Goal: Information Seeking & Learning: Learn about a topic

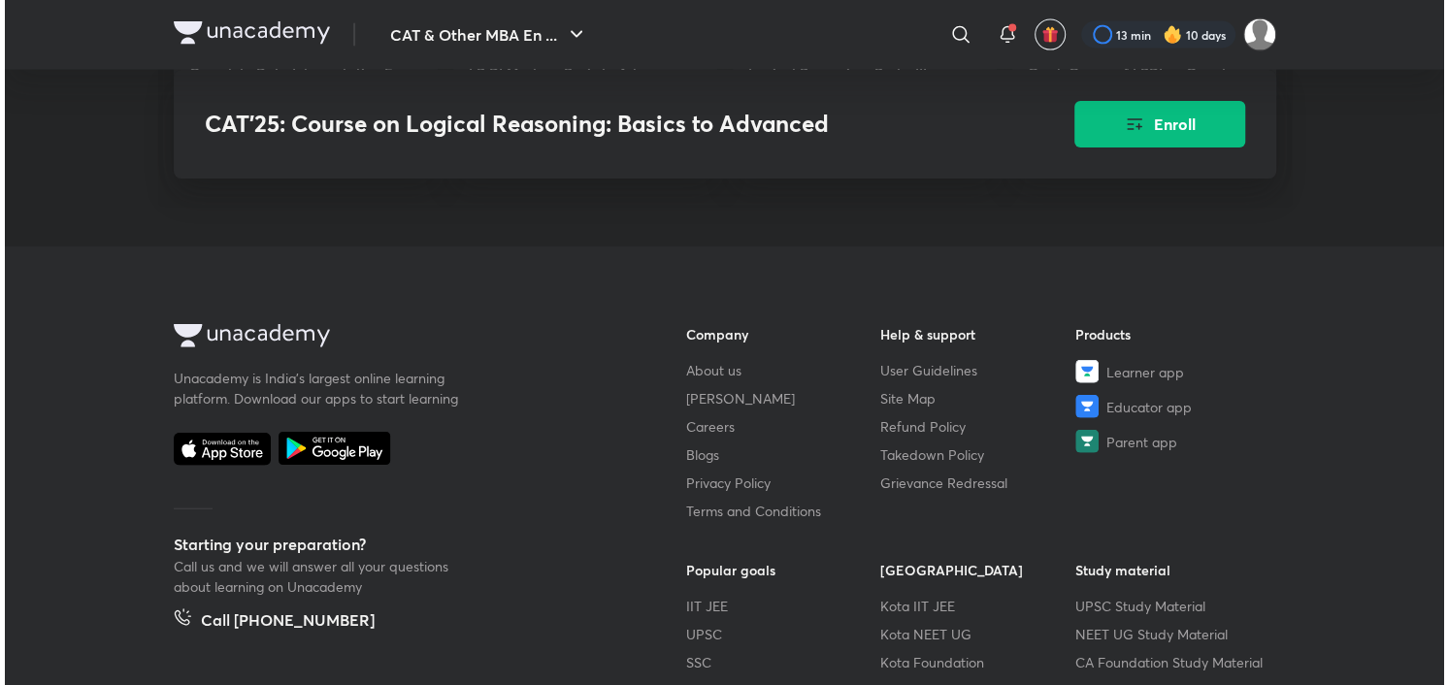
scroll to position [3216, 0]
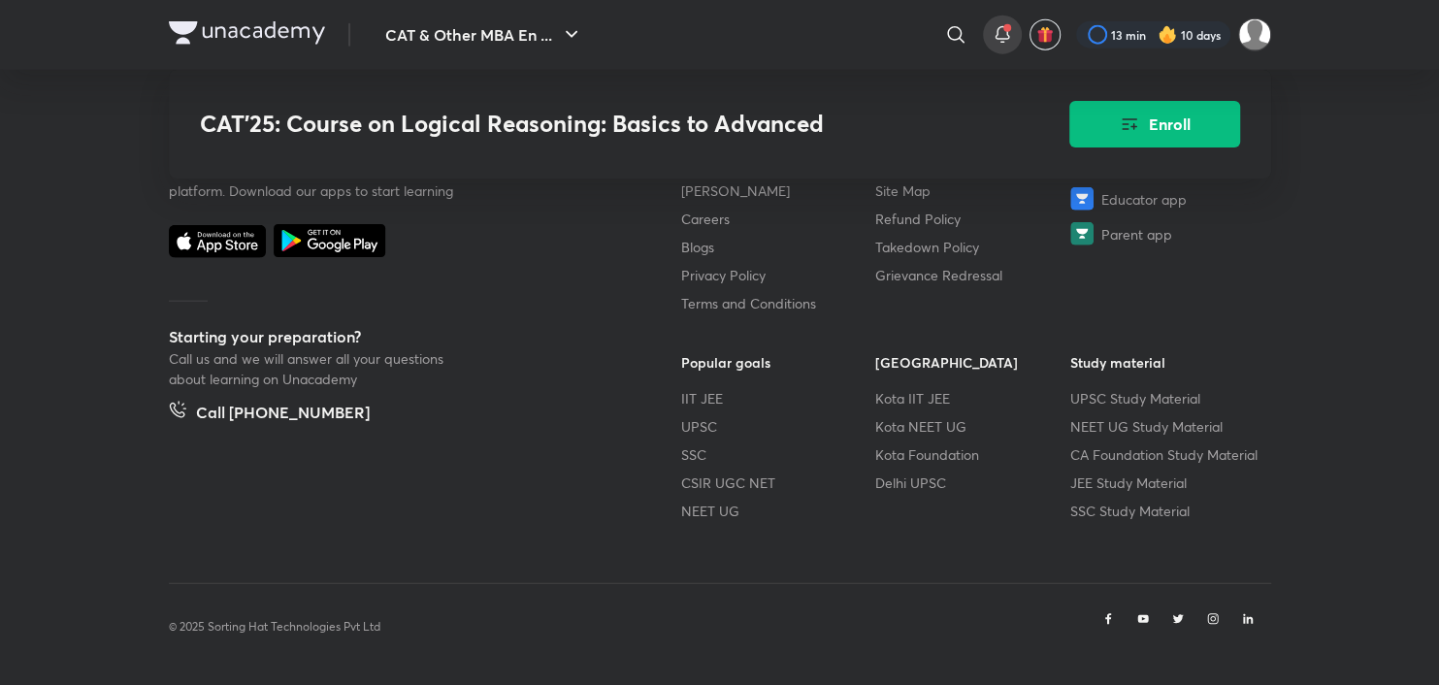
click at [995, 30] on icon at bounding box center [1002, 34] width 23 height 23
